Goal: Task Accomplishment & Management: Use online tool/utility

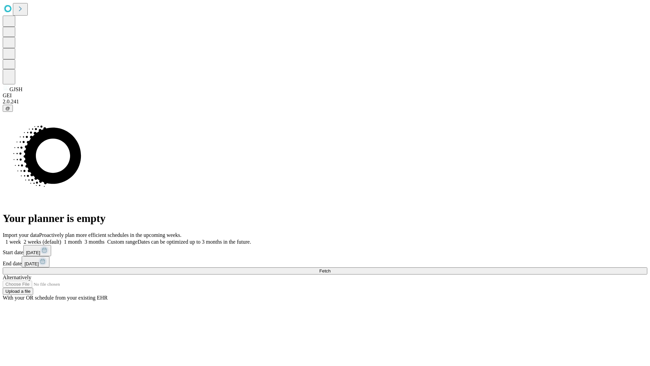
click at [331, 268] on span "Fetch" at bounding box center [324, 270] width 11 height 5
